Goal: Transaction & Acquisition: Purchase product/service

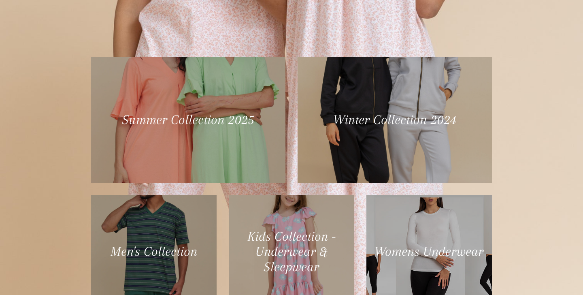
scroll to position [385, 0]
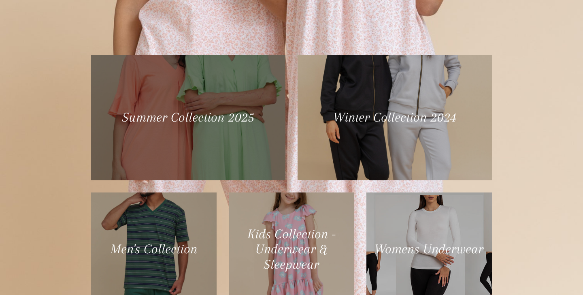
click at [192, 113] on div at bounding box center [188, 117] width 200 height 129
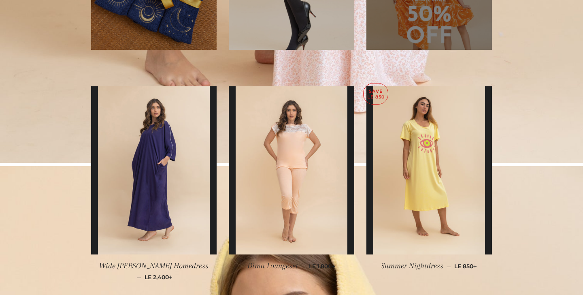
scroll to position [766, 0]
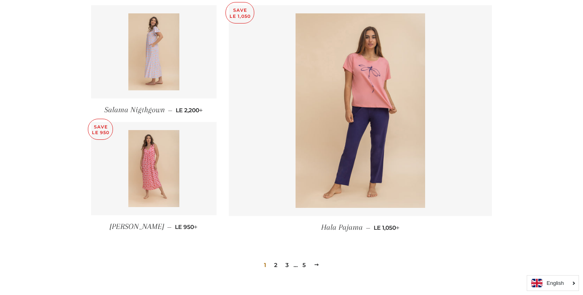
scroll to position [1017, 0]
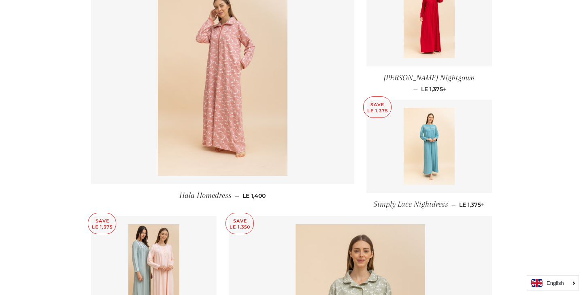
scroll to position [823, 0]
